Goal: Participate in discussion: Engage in conversation with other users on a specific topic

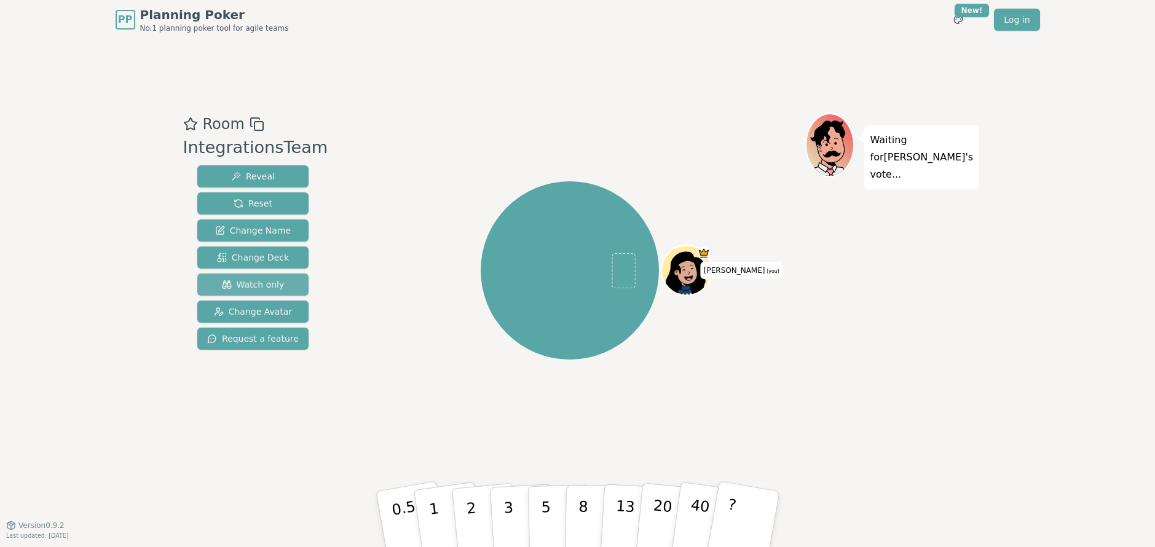
click at [272, 277] on button "Watch only" at bounding box center [252, 284] width 111 height 22
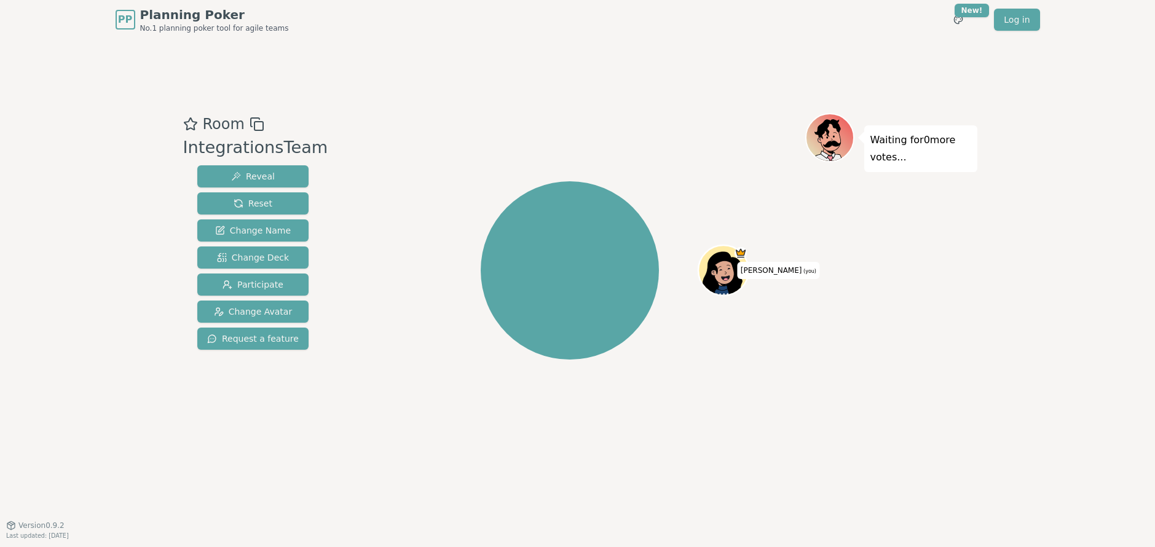
click at [443, 178] on div "[PERSON_NAME] (you)" at bounding box center [570, 270] width 470 height 270
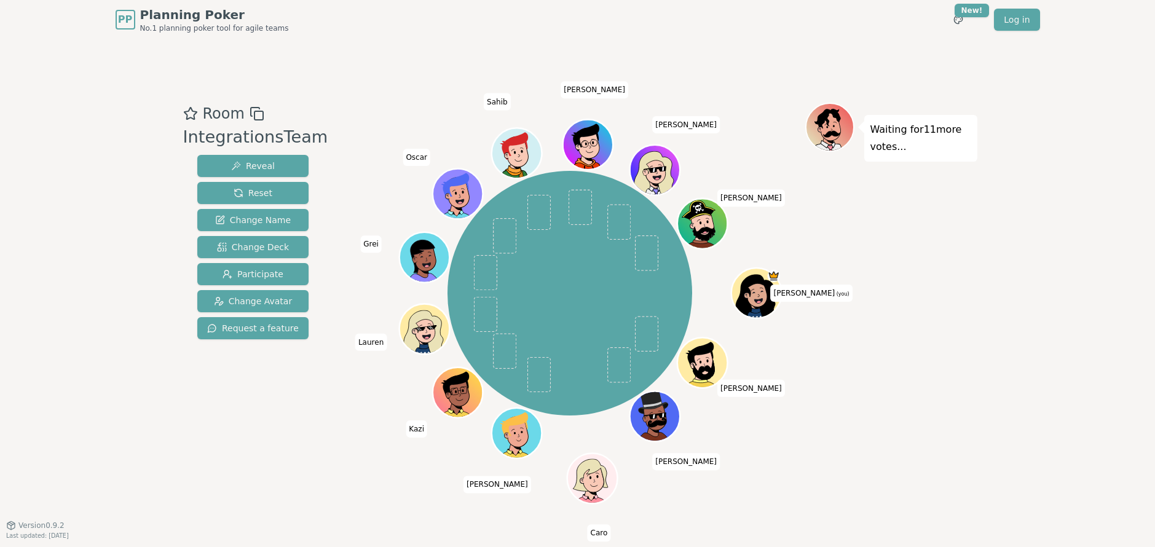
click at [844, 371] on div "Waiting for 11 more votes..." at bounding box center [891, 282] width 172 height 359
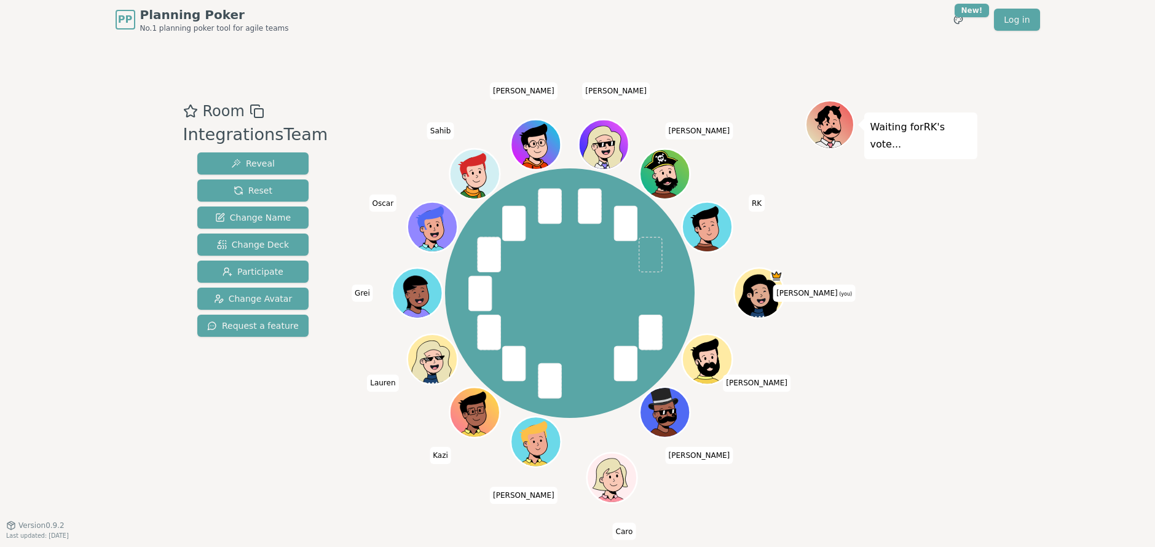
click at [849, 405] on div "Waiting for RK 's vote..." at bounding box center [891, 282] width 172 height 364
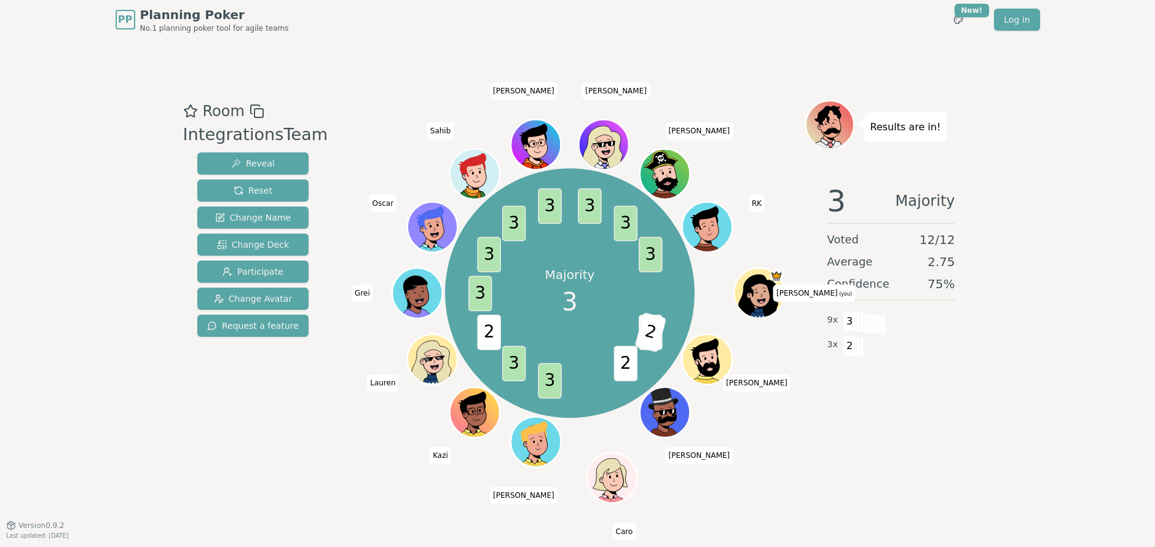
click at [384, 136] on div "Majority 3 3 2 2 3 3 2 3 3 3 3 3 3 3 [PERSON_NAME] (you) [PERSON_NAME] [PERSON_…" at bounding box center [570, 293] width 470 height 342
click at [270, 194] on button "Reset" at bounding box center [252, 190] width 111 height 22
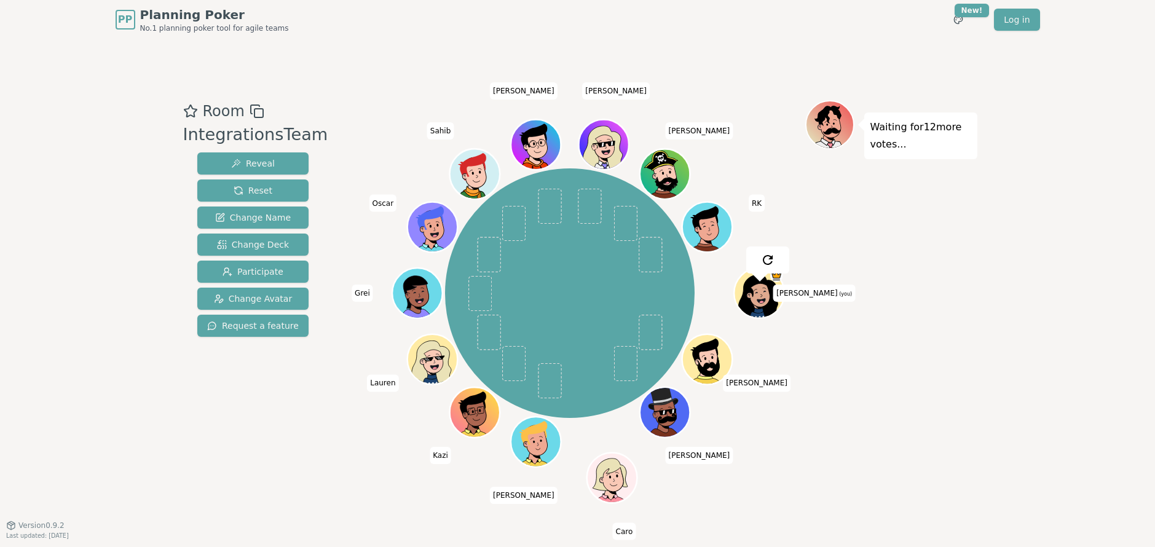
click at [355, 449] on div "[PERSON_NAME] (you) [PERSON_NAME] [PERSON_NAME] [PERSON_NAME] [PERSON_NAME] [PE…" at bounding box center [570, 293] width 470 height 342
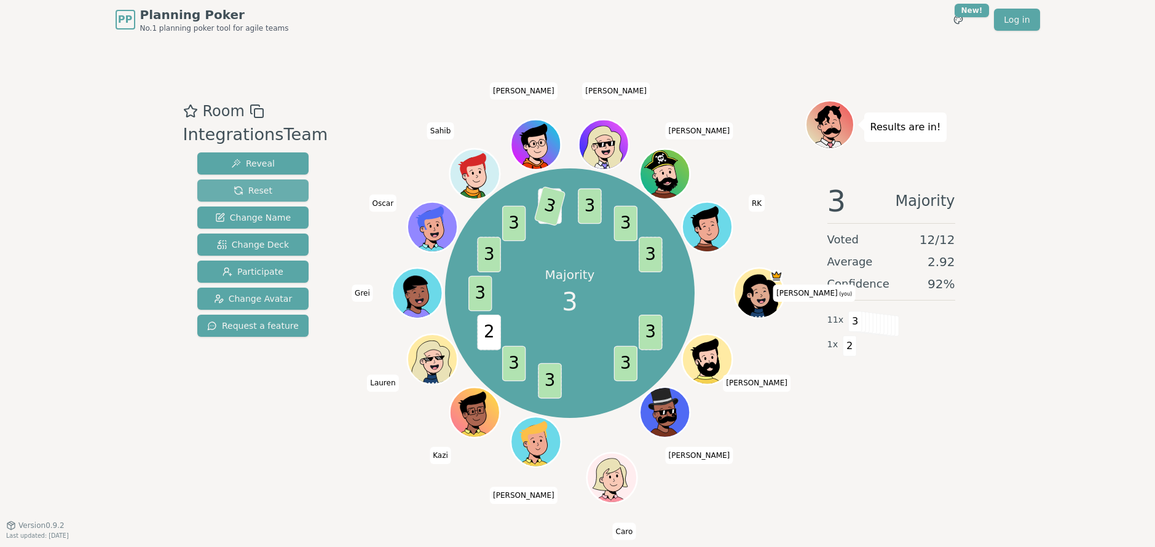
click at [262, 187] on button "Reset" at bounding box center [252, 190] width 111 height 22
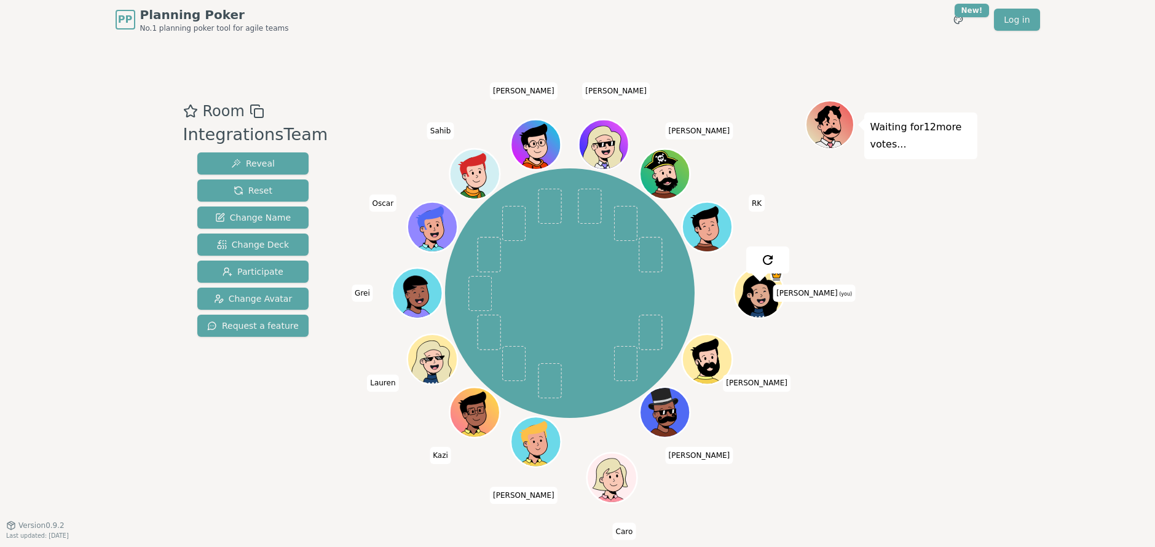
click at [72, 317] on div "PP Planning Poker No.1 planning poker tool for agile teams Toggle theme New! Lo…" at bounding box center [577, 273] width 1155 height 547
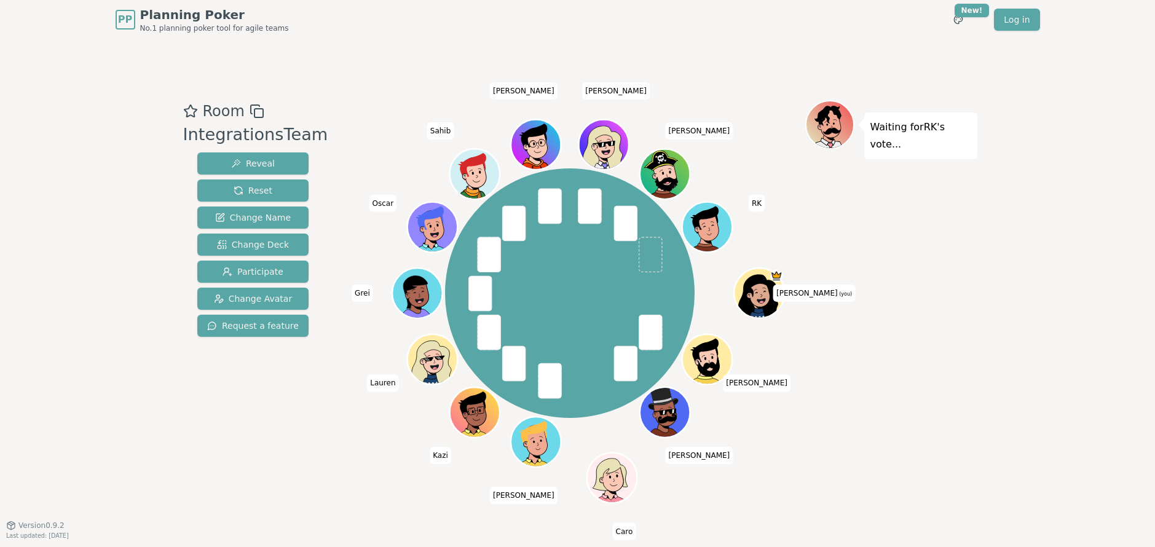
click at [269, 406] on div "Room IntegrationsTeam Reveal Reset Change Name Change Deck Participate Change A…" at bounding box center [253, 282] width 150 height 364
click at [267, 409] on div "Room IntegrationsTeam Reveal Reset Change Name Change Deck Participate Change A…" at bounding box center [253, 282] width 150 height 364
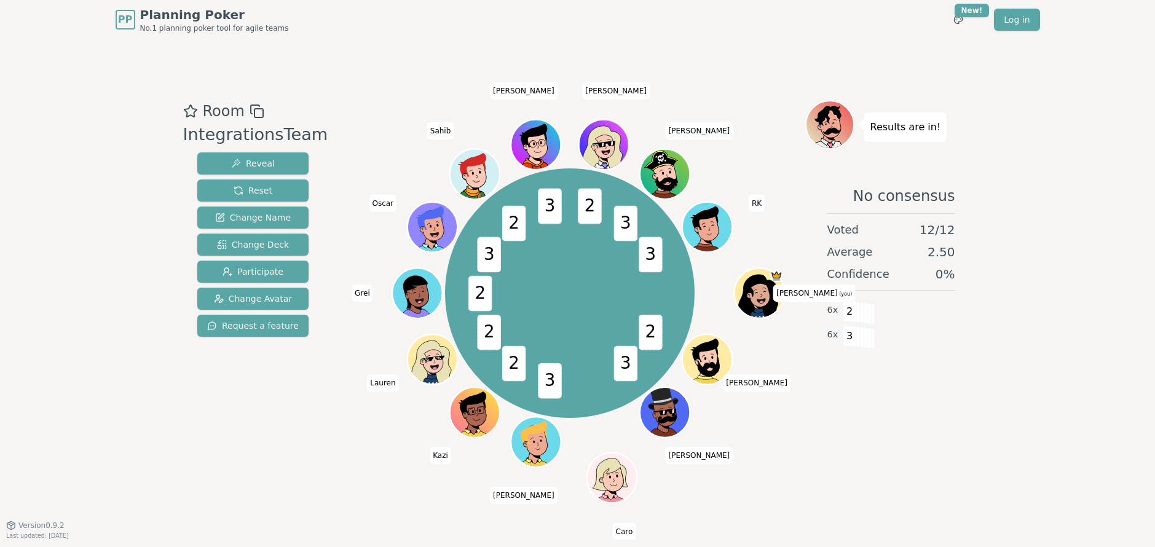
click at [883, 422] on div "Results are in! No consensus Voted 12 / 12 Average 2.50 Confidence 0 % 6 x 2 6 …" at bounding box center [891, 282] width 172 height 364
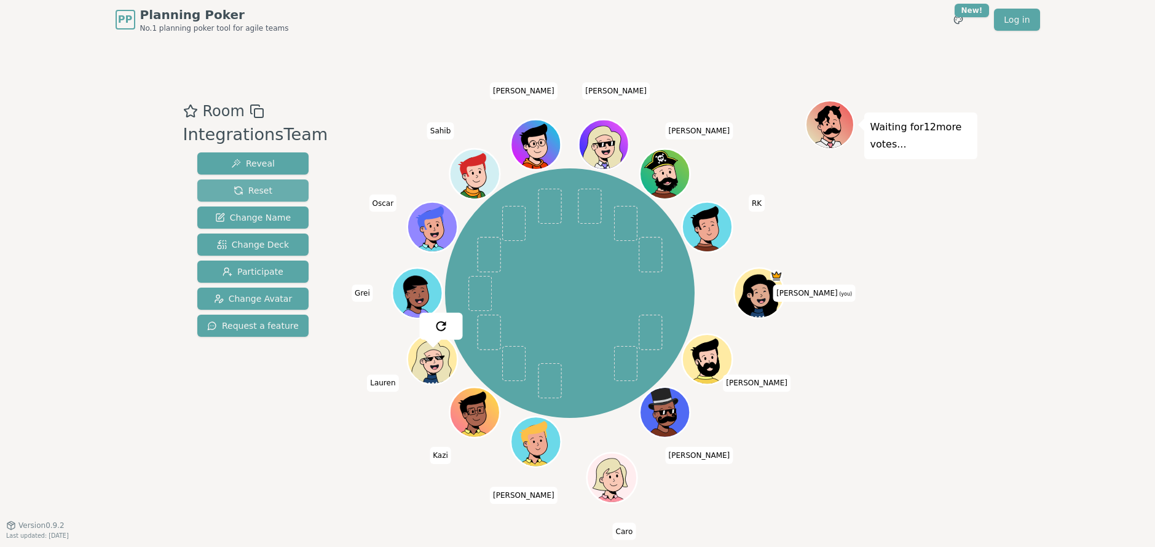
click at [266, 187] on button "Reset" at bounding box center [252, 190] width 111 height 22
click at [72, 314] on div "PP Planning Poker No.1 planning poker tool for agile teams Toggle theme New! Lo…" at bounding box center [577, 273] width 1155 height 547
click at [101, 327] on div "PP Planning Poker No.1 planning poker tool for agile teams Toggle theme New! Lo…" at bounding box center [577, 273] width 1155 height 547
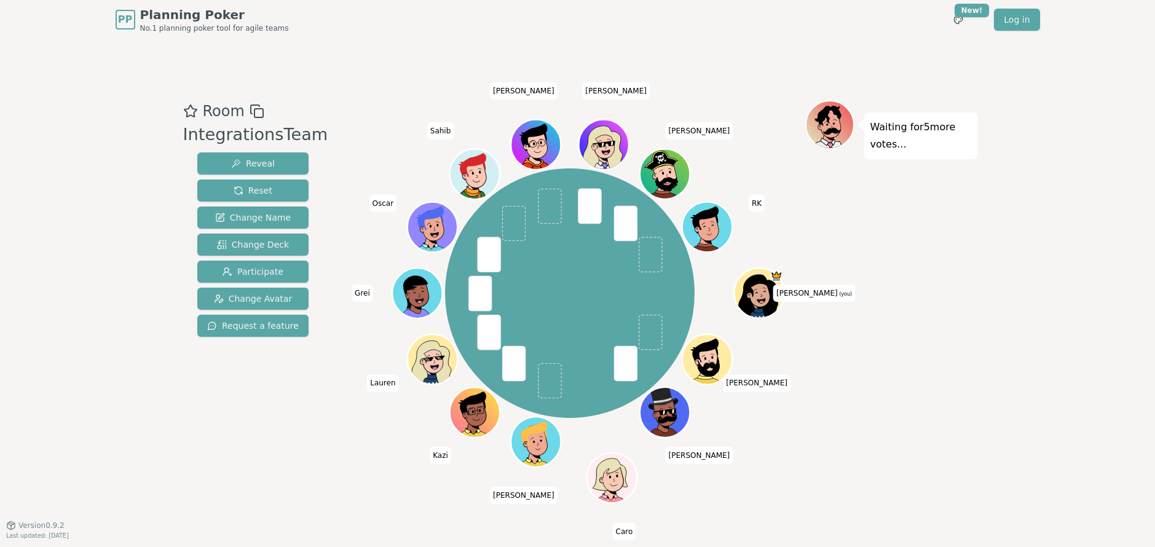
click at [187, 349] on div "Room IntegrationsTeam Reveal Reset Change Name Change Deck Participate Change A…" at bounding box center [253, 282] width 150 height 364
click at [231, 412] on div "Room IntegrationsTeam Reveal Reset Change Name Change Deck Participate Change A…" at bounding box center [253, 282] width 150 height 364
click at [366, 87] on div "Room IntegrationsTeam Reveal Reset Change Name Change Deck Participate Change A…" at bounding box center [577, 282] width 799 height 486
click at [253, 160] on span "Reveal" at bounding box center [253, 163] width 44 height 12
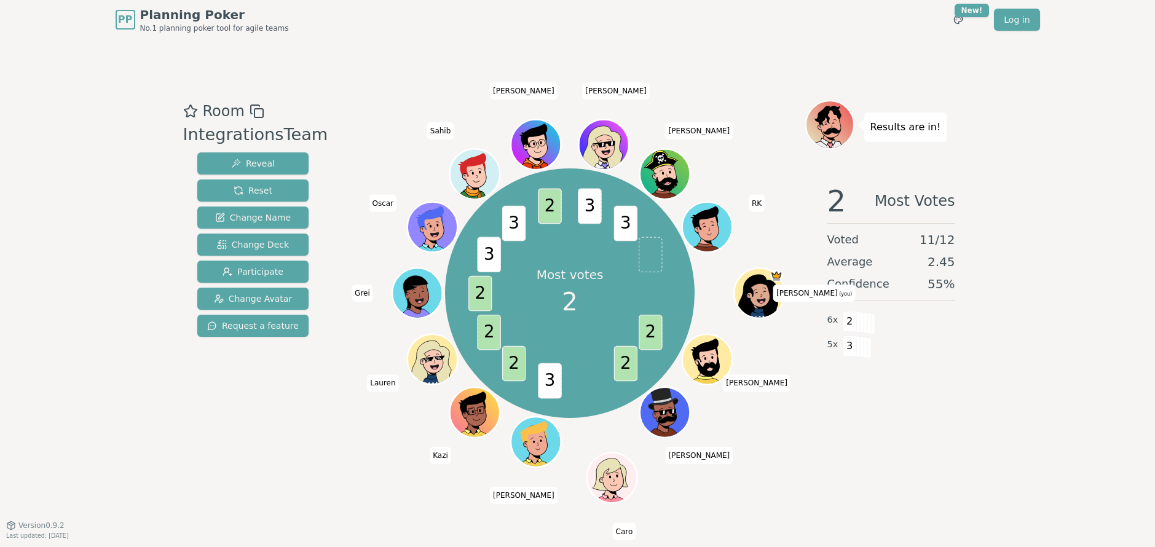
click at [347, 457] on div "Most votes 2 2 2 3 2 2 2 3 3 2 3 3 [PERSON_NAME] (you) [PERSON_NAME] [PERSON_NA…" at bounding box center [570, 293] width 470 height 342
click at [804, 449] on div "Most votes 2 2 2 3 2 2 2 3 3 2 3 3 [PERSON_NAME] (you) [PERSON_NAME] [PERSON_NA…" at bounding box center [570, 293] width 470 height 342
click at [297, 403] on div "Room IntegrationsTeam Reveal Reset Change Name Change Deck Participate Change A…" at bounding box center [253, 282] width 150 height 364
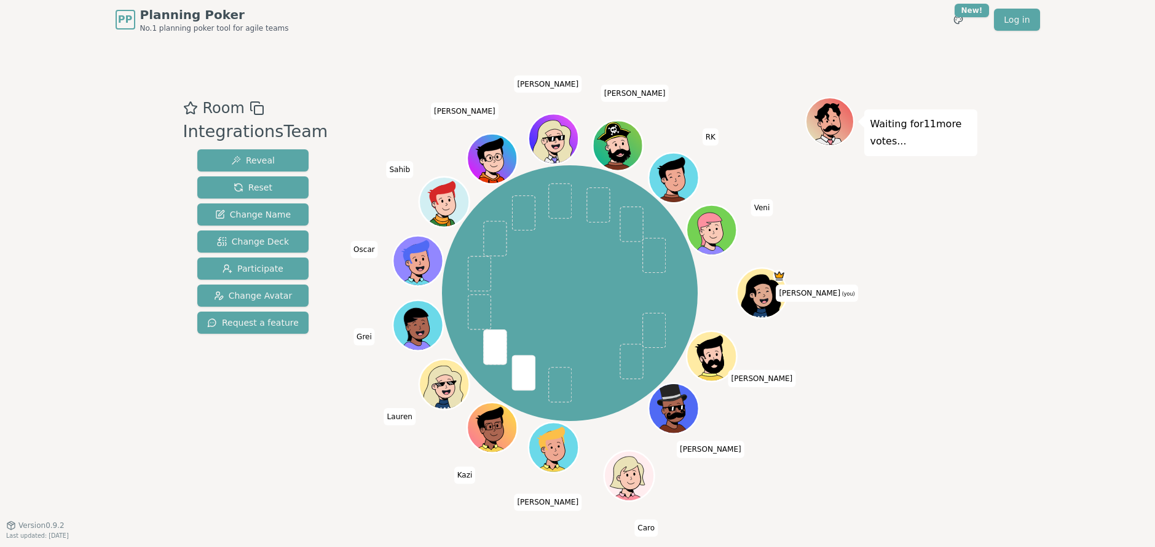
click at [374, 117] on div at bounding box center [570, 108] width 470 height 22
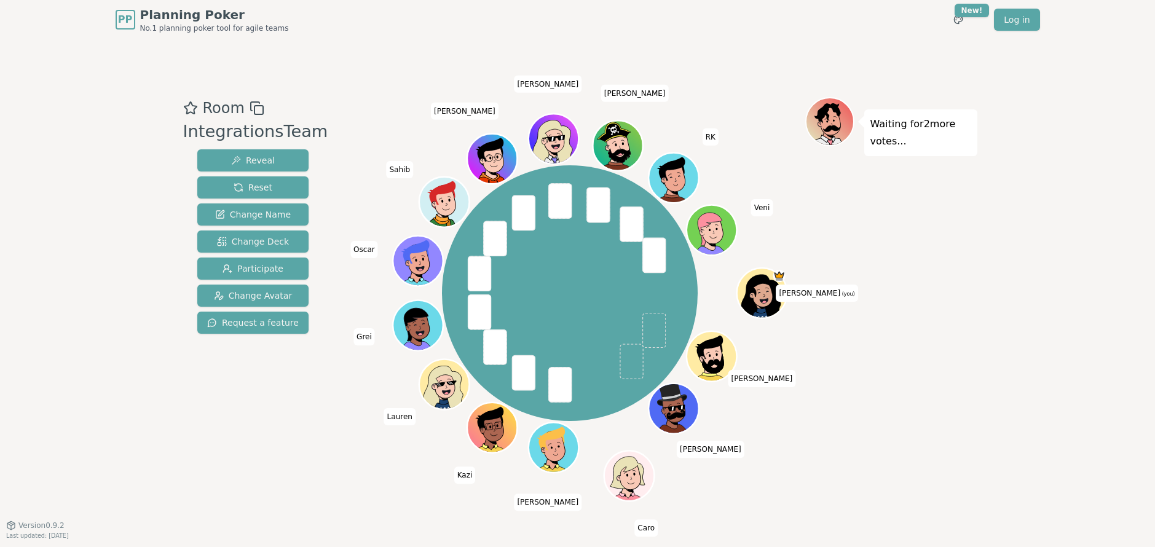
click at [98, 222] on div "PP Planning Poker No.1 planning poker tool for agile teams Toggle theme New! Lo…" at bounding box center [577, 273] width 1155 height 547
click at [127, 240] on div "PP Planning Poker No.1 planning poker tool for agile teams Toggle theme New! Lo…" at bounding box center [577, 273] width 1155 height 547
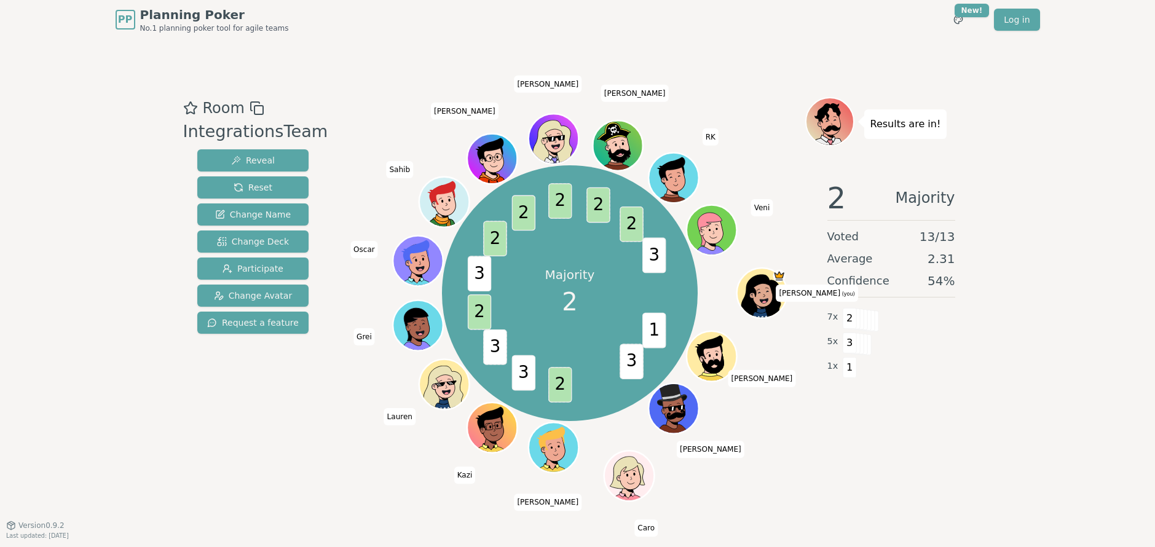
click at [87, 305] on div "PP Planning Poker No.1 planning poker tool for agile teams Toggle theme New! Lo…" at bounding box center [577, 273] width 1155 height 547
click at [250, 454] on div "Room IntegrationsTeam Reveal Reset Change Name Change Deck Participate Change A…" at bounding box center [253, 282] width 150 height 370
